Goal: Transaction & Acquisition: Purchase product/service

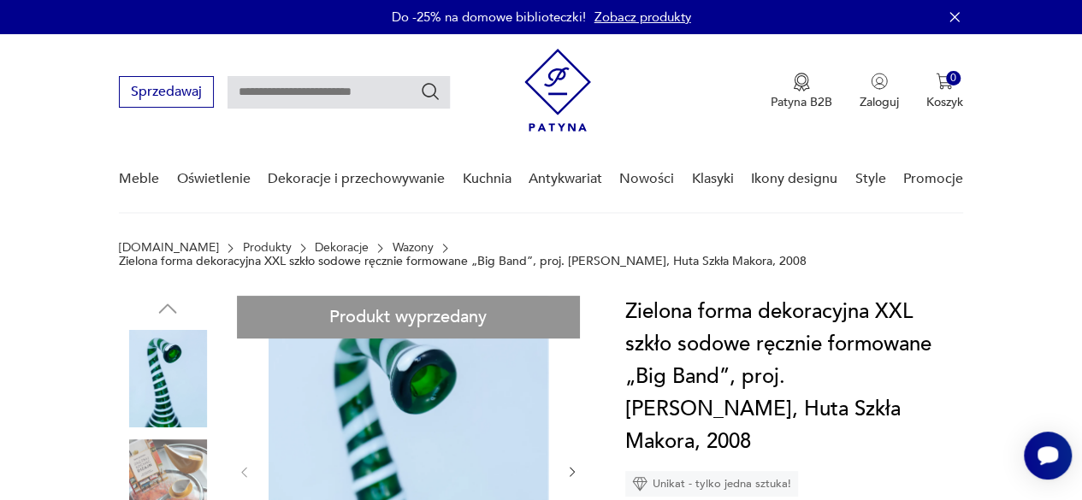
click at [308, 90] on input "text" at bounding box center [339, 92] width 222 height 33
type input "******"
type input "*****"
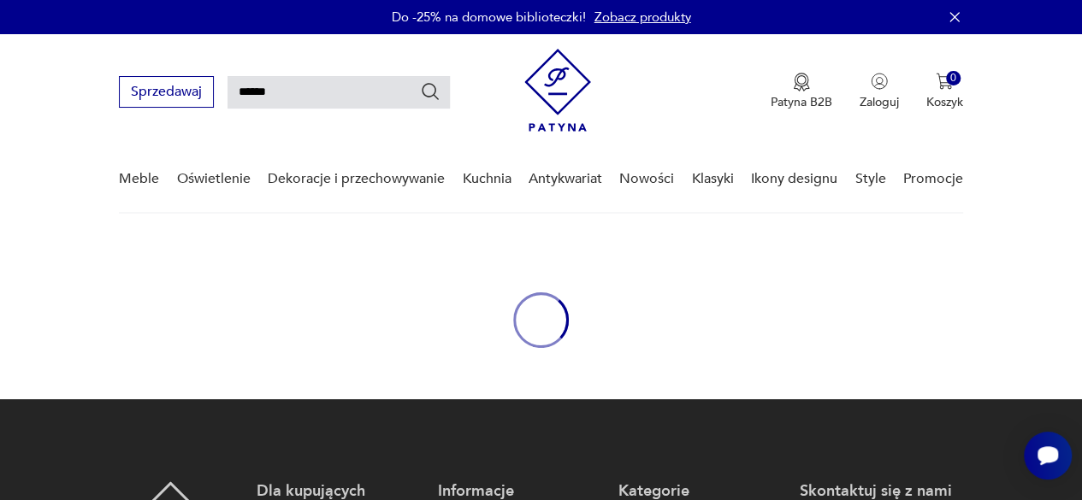
type input "*****"
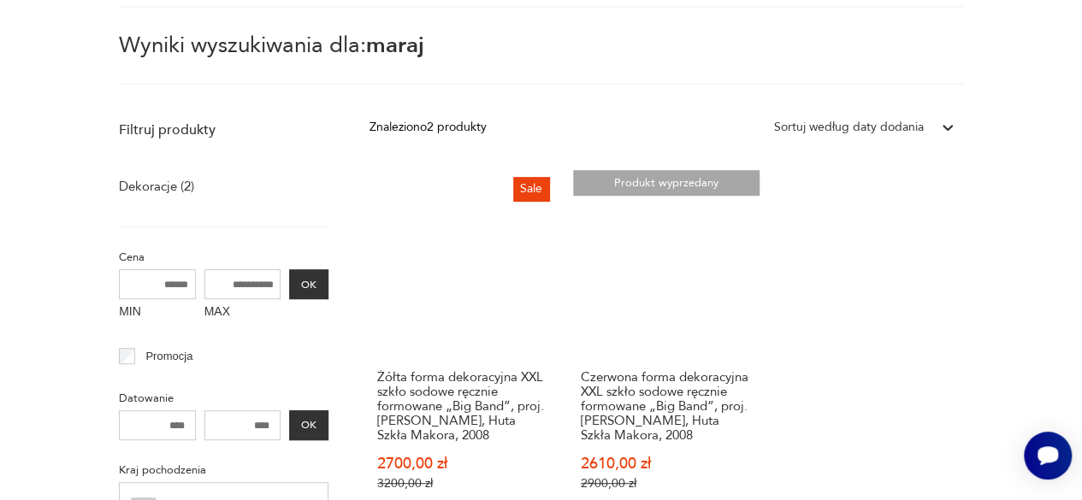
scroll to position [233, 0]
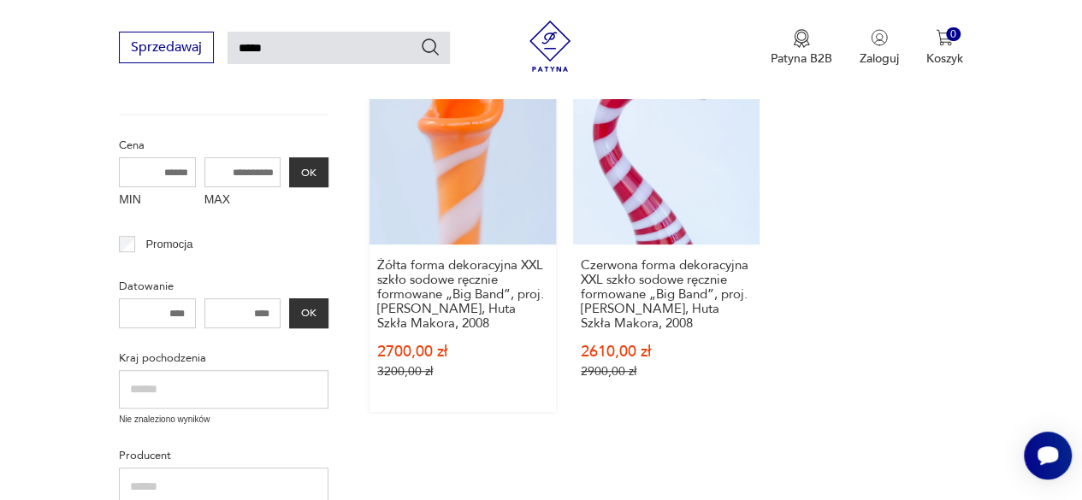
click at [452, 196] on link "Sale Żółta forma dekoracyjna XXL szkło sodowe ręcznie formowane „Big Band”, pro…" at bounding box center [462, 235] width 186 height 354
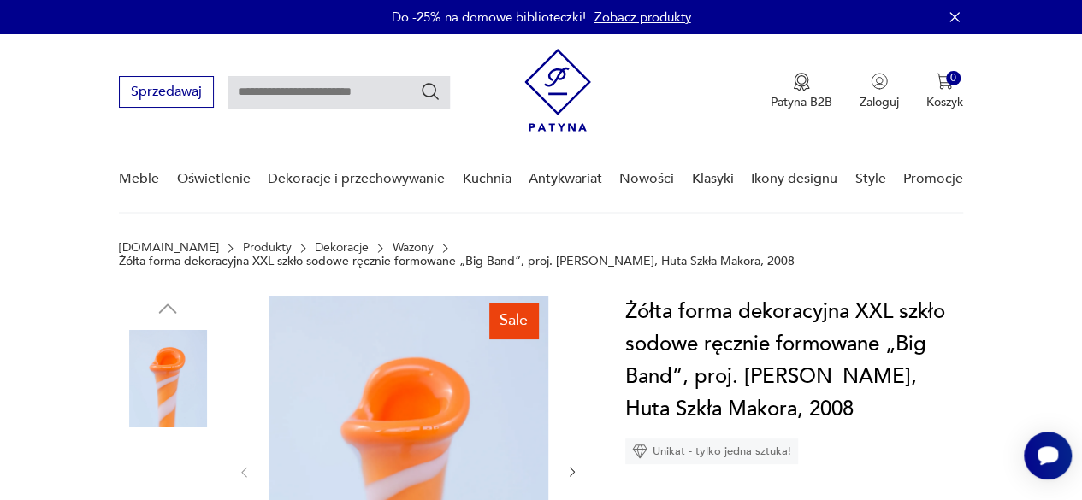
scroll to position [257, 0]
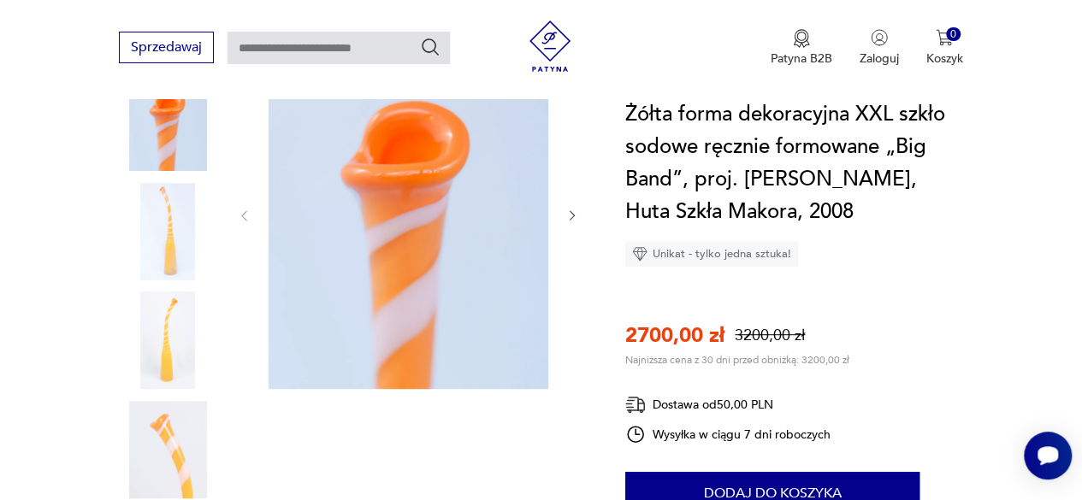
click at [189, 208] on img at bounding box center [168, 232] width 98 height 98
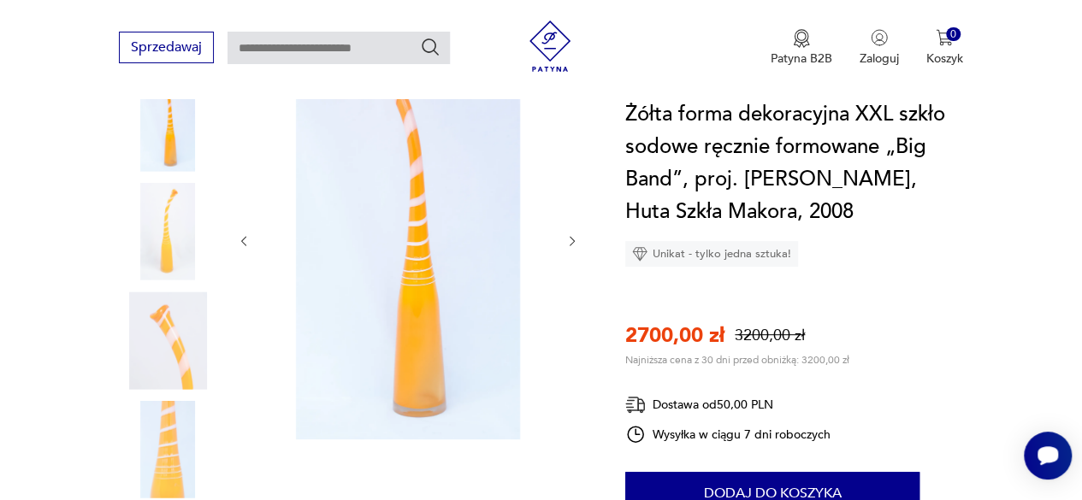
click at [559, 237] on div at bounding box center [408, 241] width 342 height 404
click at [567, 242] on icon "button" at bounding box center [572, 241] width 14 height 14
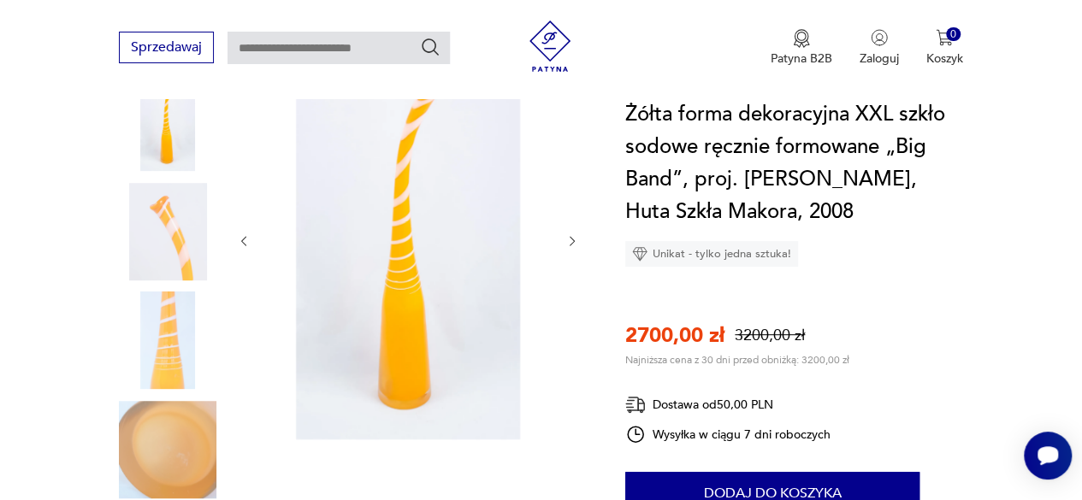
click at [567, 242] on icon "button" at bounding box center [572, 241] width 14 height 14
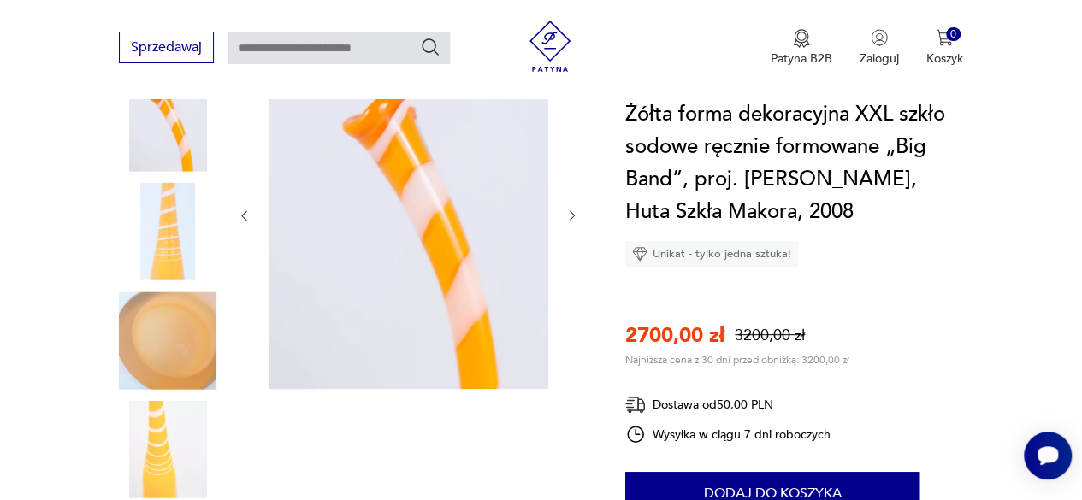
click at [567, 242] on div at bounding box center [408, 215] width 342 height 353
click at [566, 206] on div at bounding box center [408, 215] width 342 height 353
click at [567, 213] on icon "button" at bounding box center [572, 216] width 14 height 14
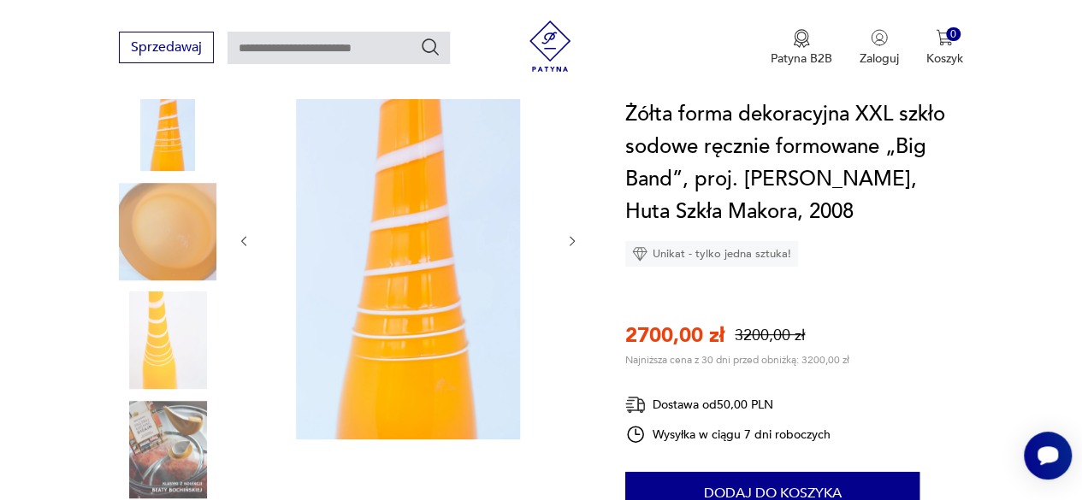
click at [567, 213] on div at bounding box center [408, 241] width 342 height 404
click at [570, 233] on button "button" at bounding box center [572, 241] width 14 height 17
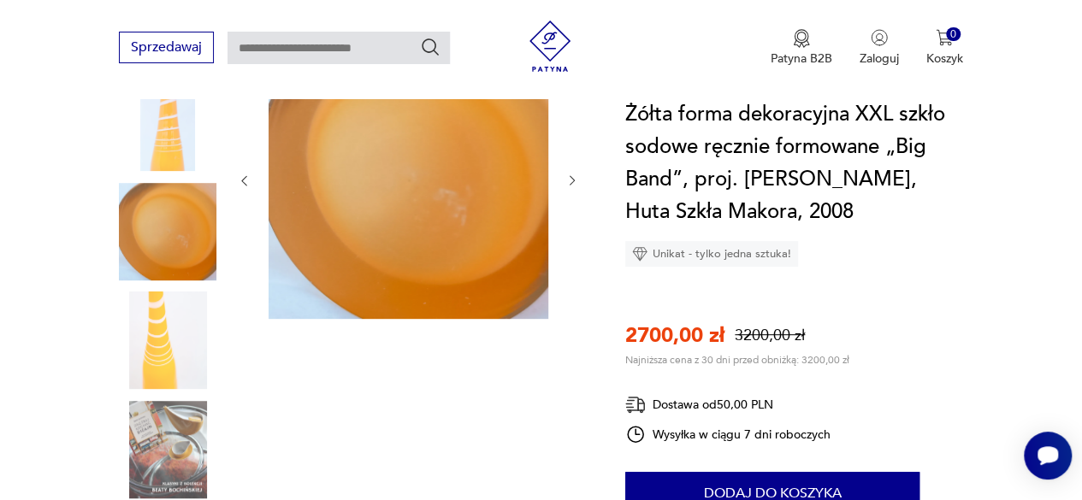
click at [570, 233] on div at bounding box center [408, 180] width 342 height 283
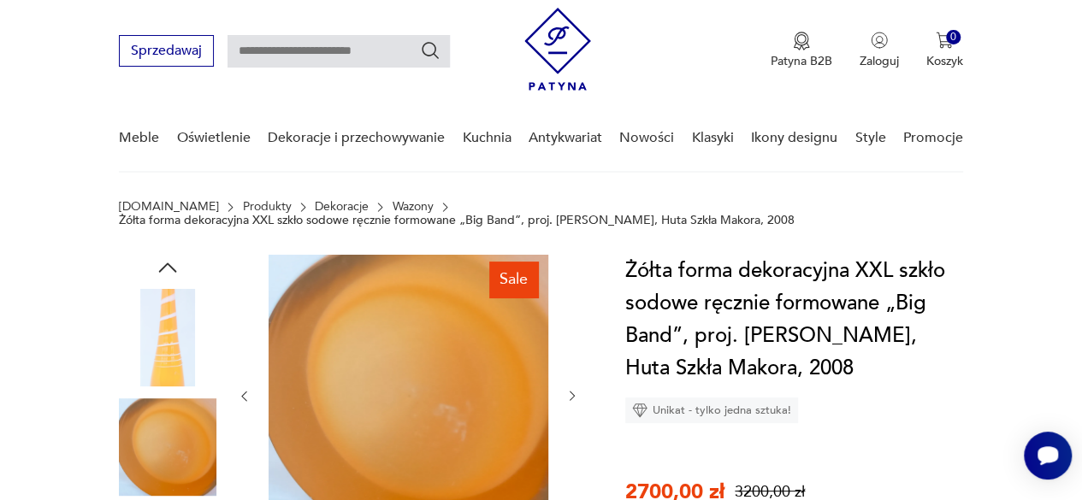
scroll to position [0, 0]
